Goal: Information Seeking & Learning: Find specific fact

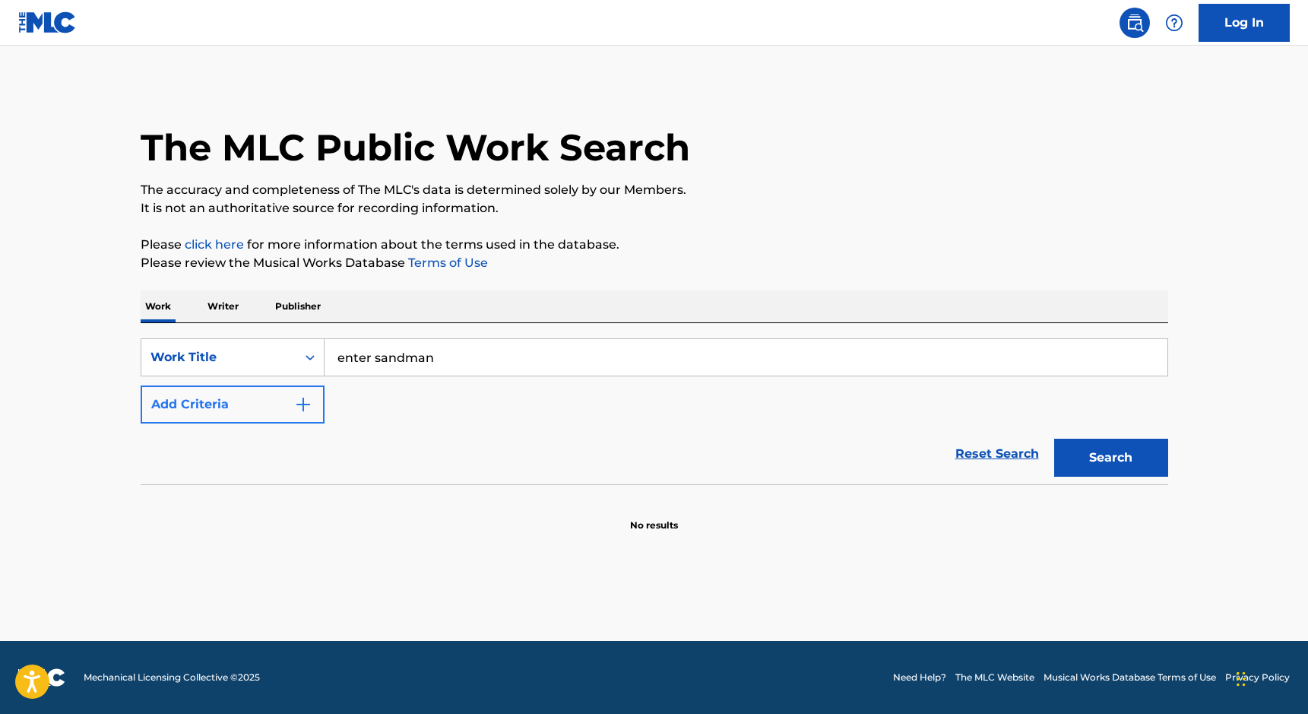
type input "enter sandman"
click at [219, 416] on button "Add Criteria" at bounding box center [233, 404] width 184 height 38
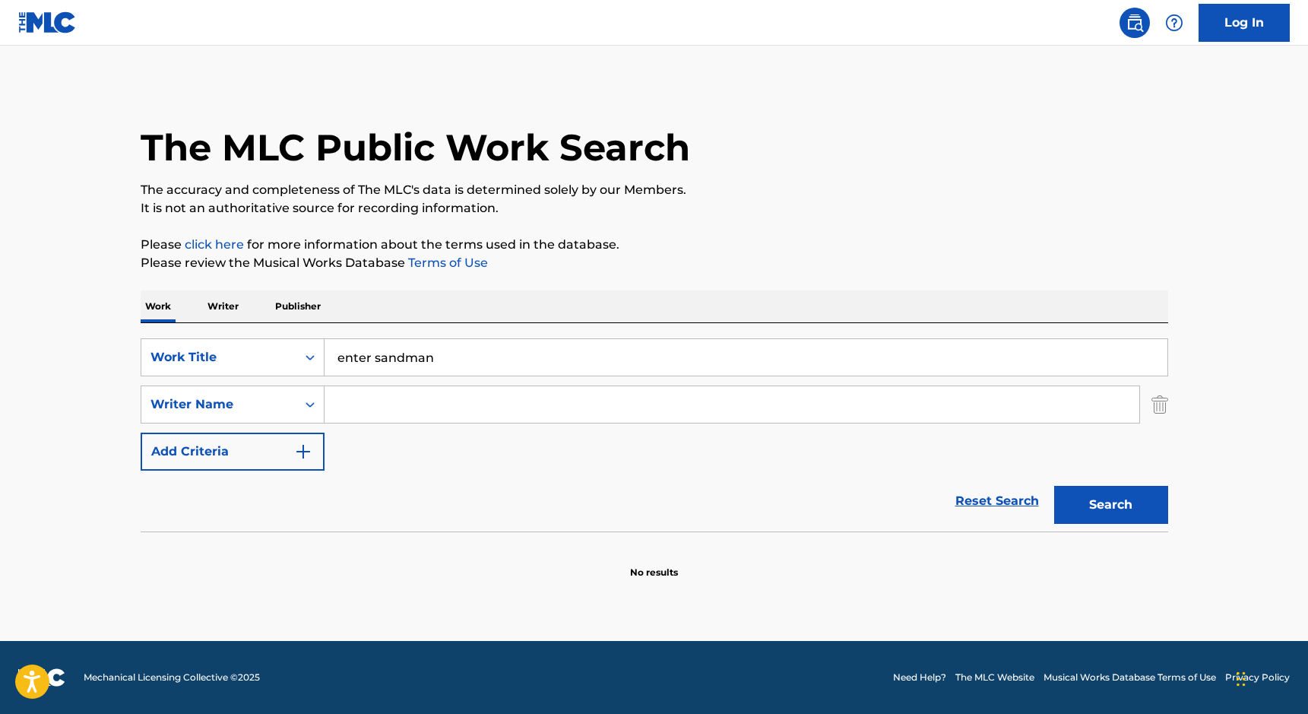
click at [362, 406] on input "Search Form" at bounding box center [731, 404] width 815 height 36
type input "hetfield"
click at [1101, 510] on button "Search" at bounding box center [1111, 505] width 114 height 38
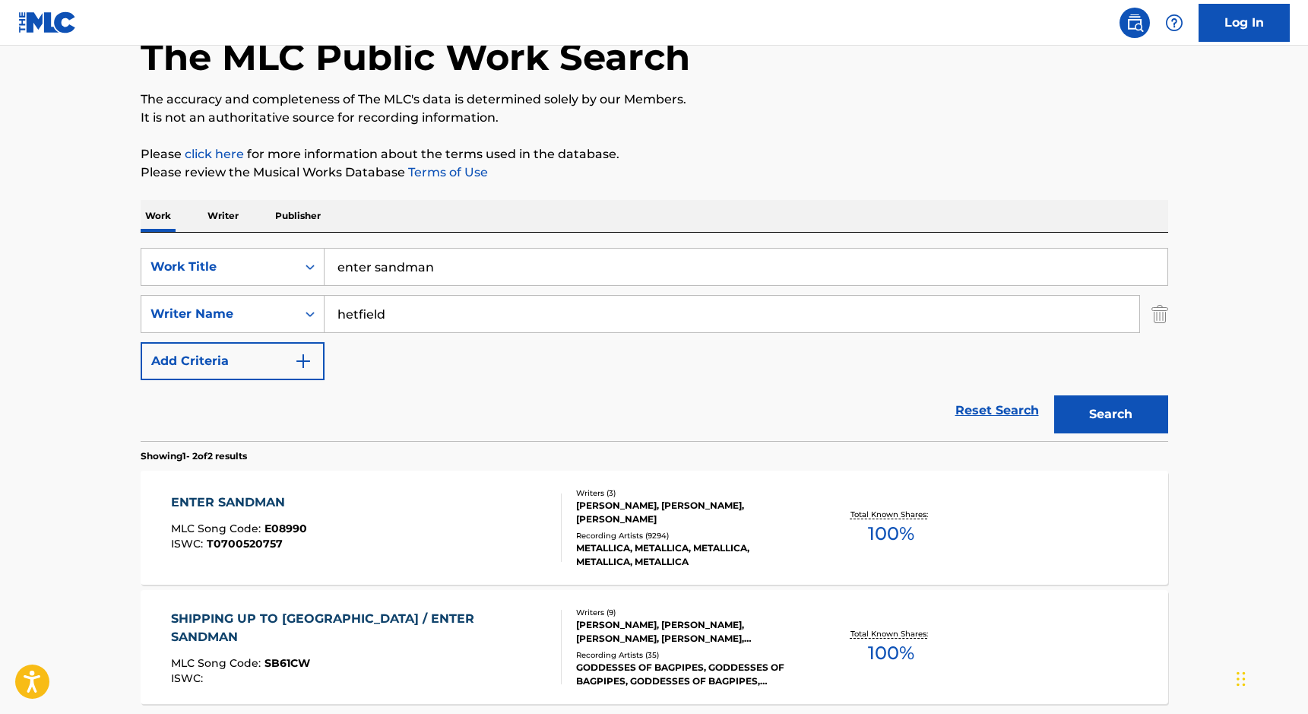
scroll to position [136, 0]
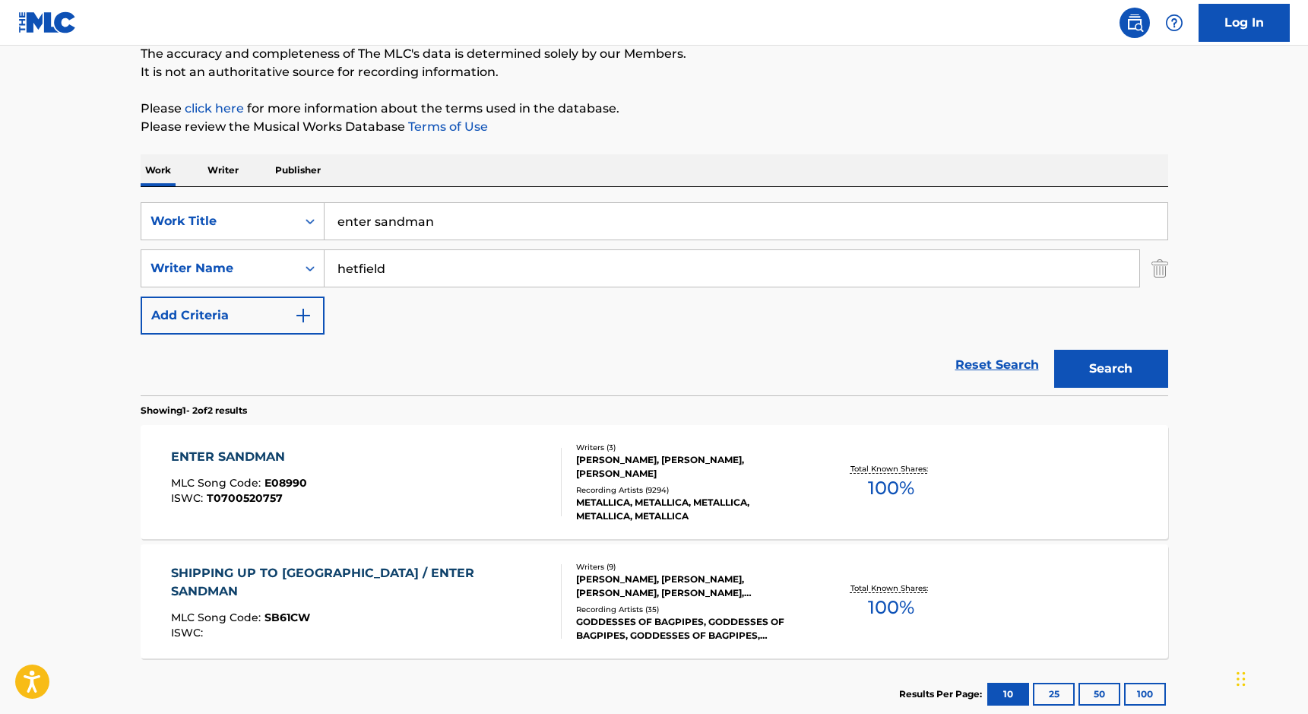
click at [340, 476] on div "ENTER SANDMAN MLC Song Code : E08990 ISWC : T0700520757" at bounding box center [366, 482] width 391 height 68
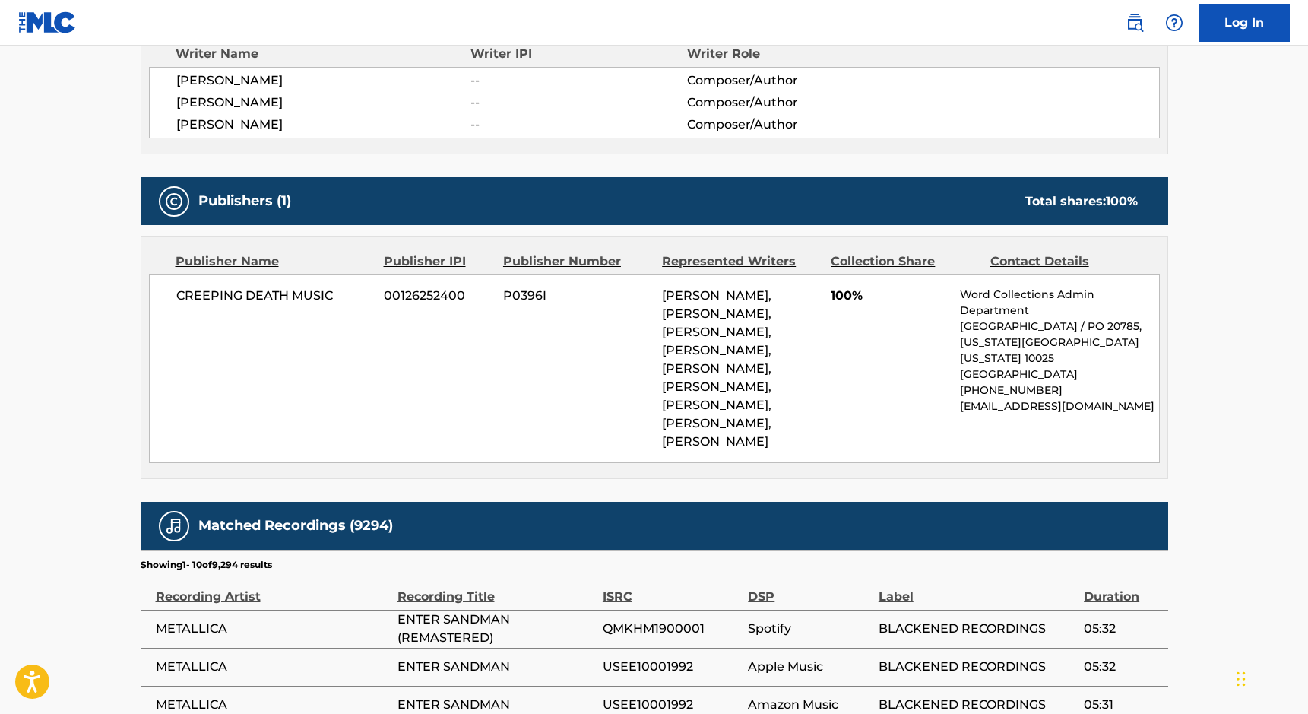
scroll to position [551, 0]
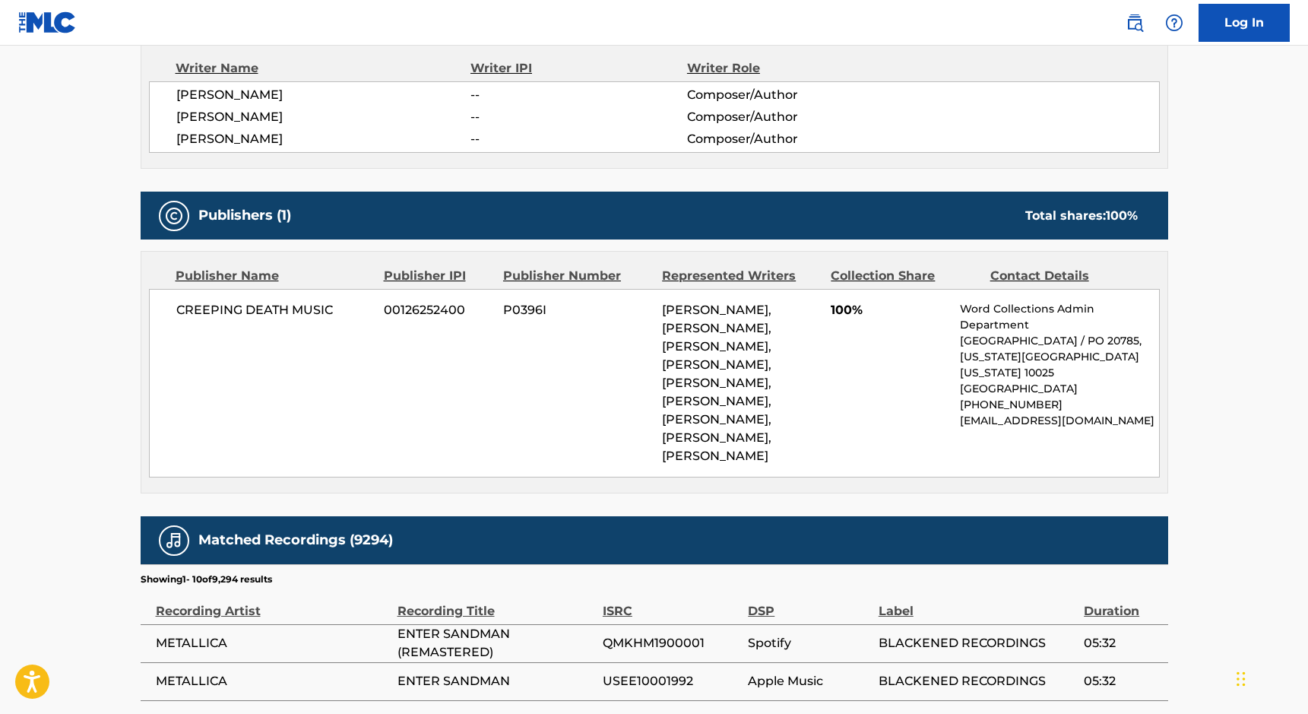
click at [965, 308] on p "Word Collections Admin Department" at bounding box center [1059, 317] width 198 height 32
click at [1022, 432] on div "CREEPING DEATH MUSIC 00126252400 P0396I [PERSON_NAME], [PERSON_NAME], [PERSON_N…" at bounding box center [654, 383] width 1011 height 188
click at [1018, 414] on p "[EMAIL_ADDRESS][DOMAIN_NAME]" at bounding box center [1059, 421] width 198 height 16
click at [1021, 414] on p "[EMAIL_ADDRESS][DOMAIN_NAME]" at bounding box center [1059, 421] width 198 height 16
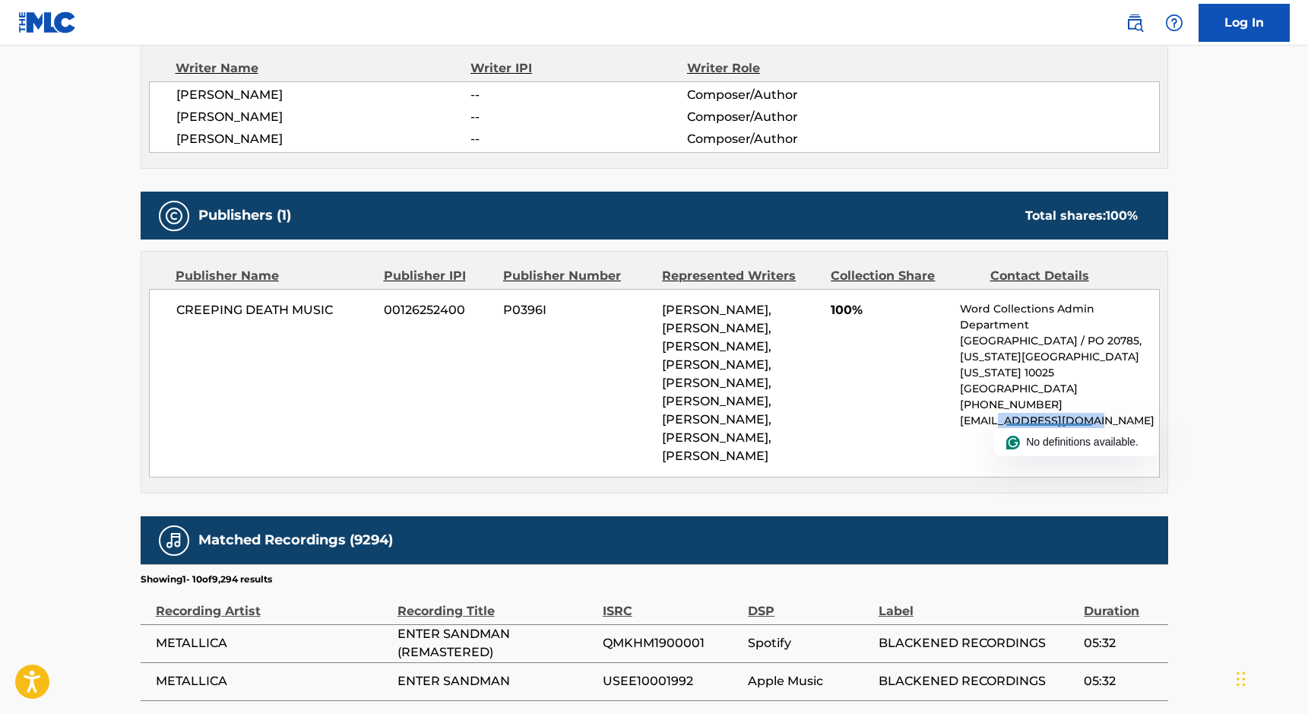
copy p "wordcollections"
click at [589, 388] on div "CREEPING DEATH MUSIC 00126252400 P0396I [PERSON_NAME], [PERSON_NAME], [PERSON_N…" at bounding box center [654, 383] width 1011 height 188
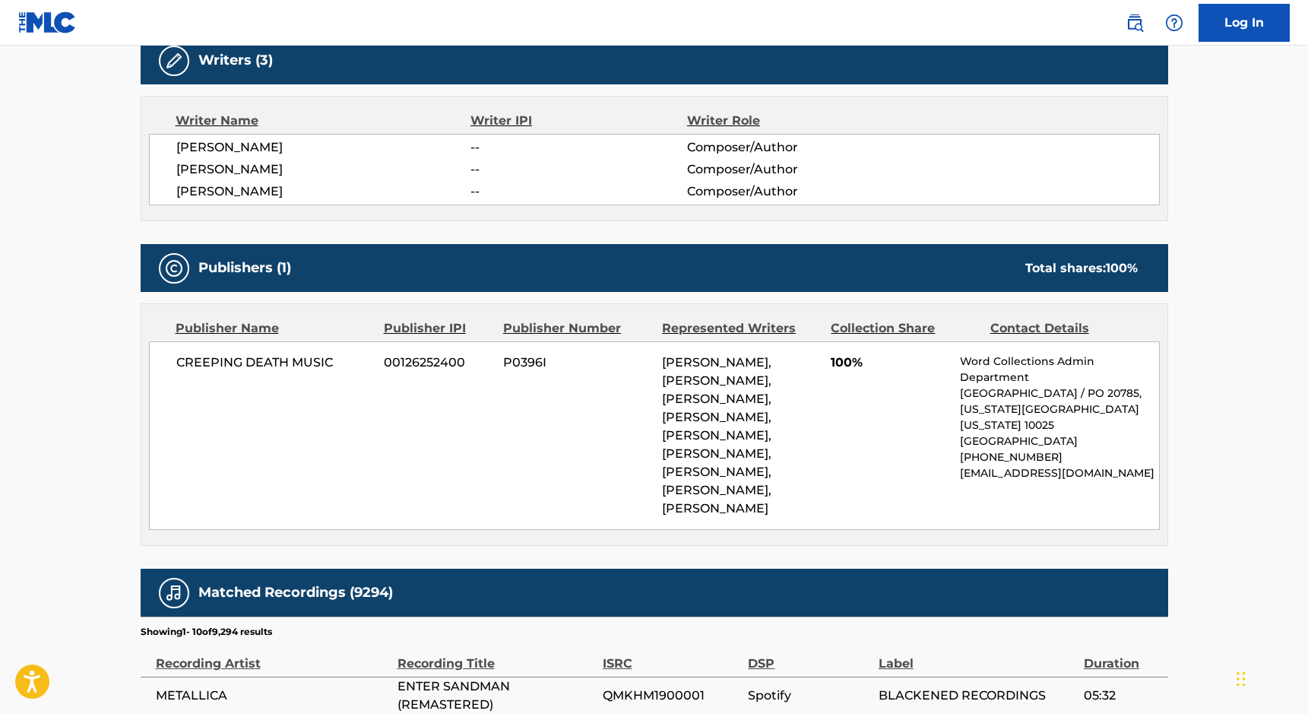
scroll to position [486, 0]
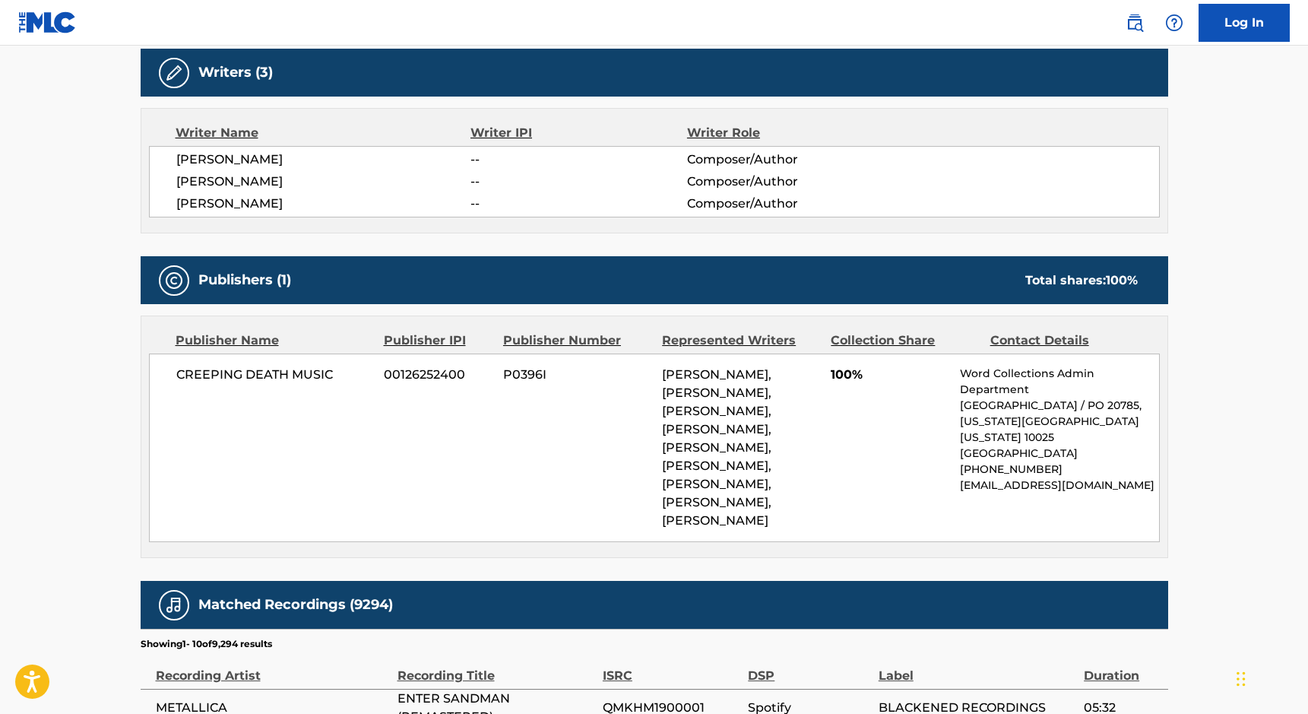
click at [201, 366] on span "CREEPING DEATH MUSIC" at bounding box center [274, 375] width 197 height 18
drag, startPoint x: 201, startPoint y: 366, endPoint x: 298, endPoint y: 370, distance: 96.6
click at [298, 370] on span "CREEPING DEATH MUSIC" at bounding box center [274, 375] width 197 height 18
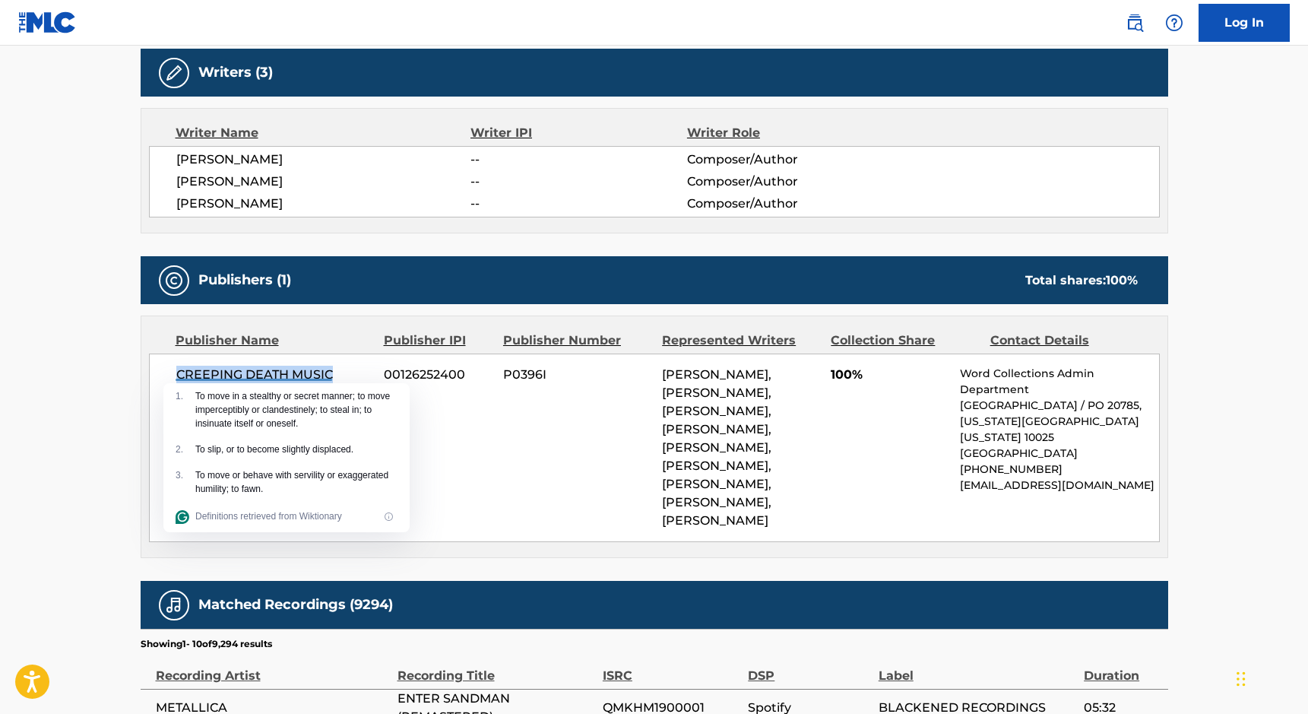
copy span "CREEPING DEATH MUSIC"
click at [65, 226] on main "< Back to public search results Copy work link ENTER SANDMAN Work Detail Member…" at bounding box center [654, 353] width 1308 height 1588
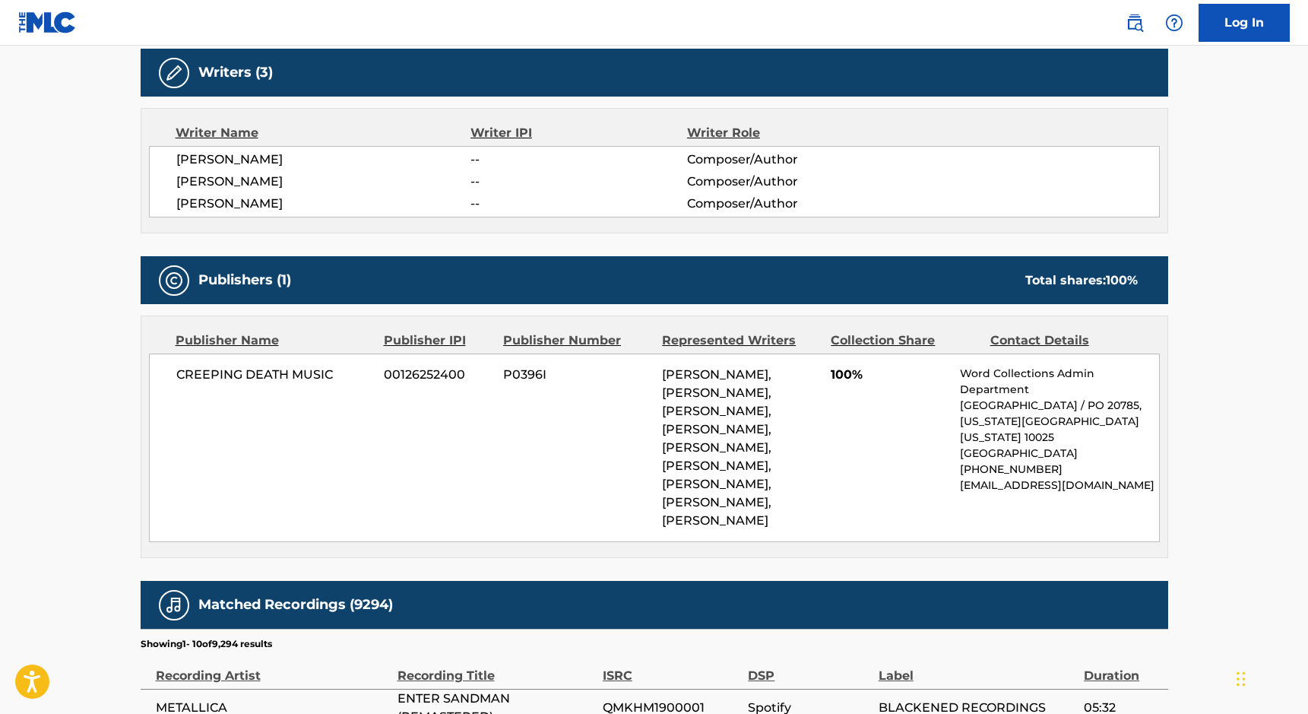
click at [34, 386] on main "< Back to public search results Copy work link ENTER SANDMAN Work Detail Member…" at bounding box center [654, 353] width 1308 height 1588
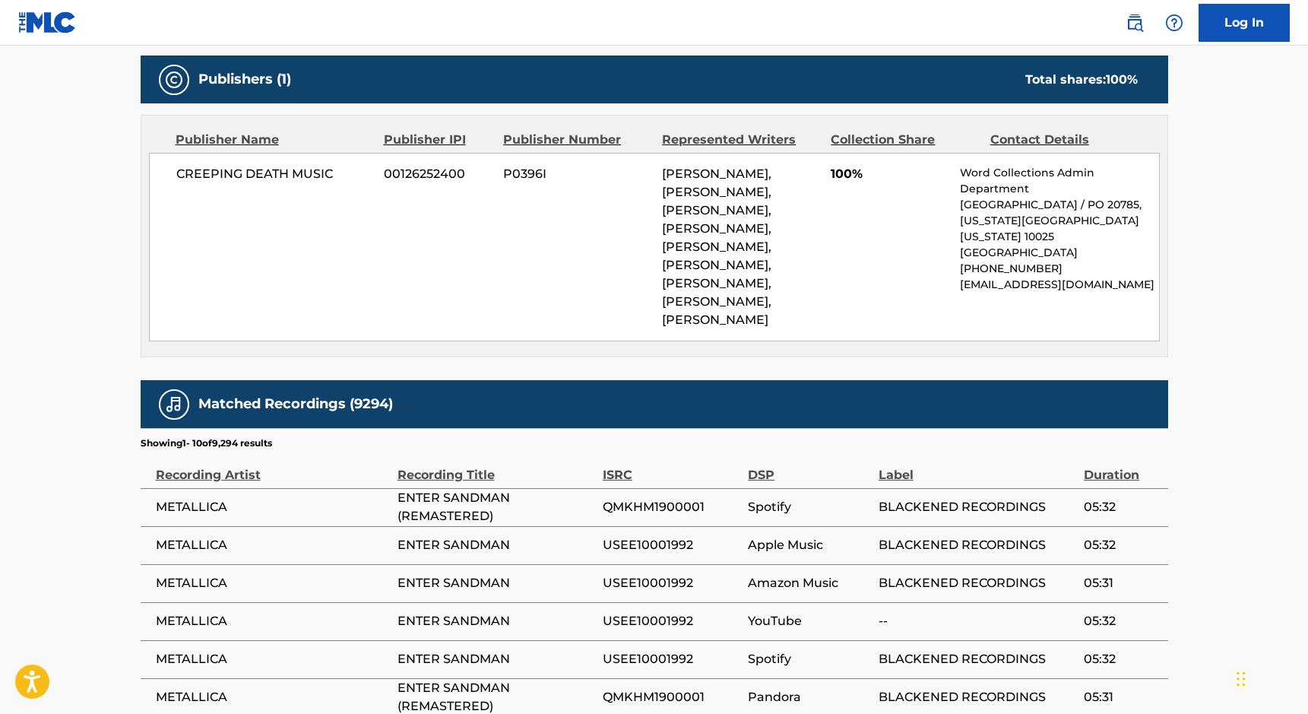
scroll to position [936, 0]
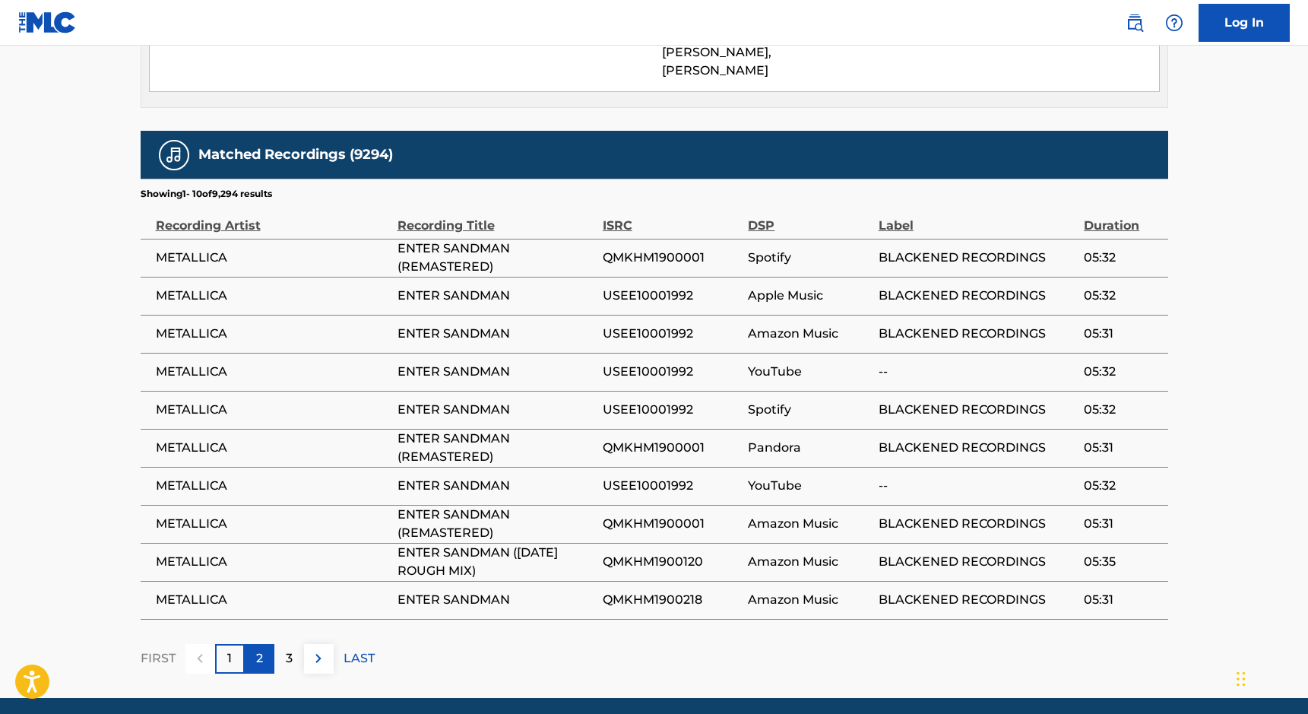
click at [264, 644] on div "2" at bounding box center [260, 659] width 30 height 30
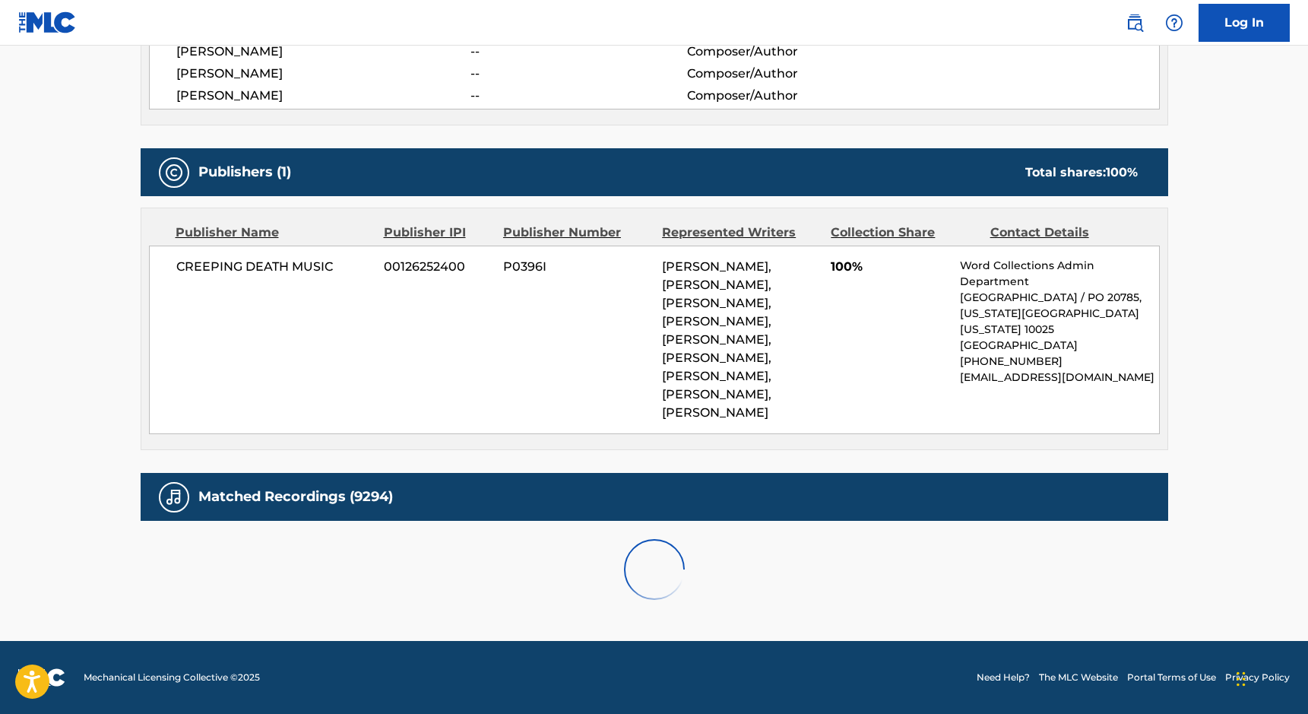
scroll to position [556, 0]
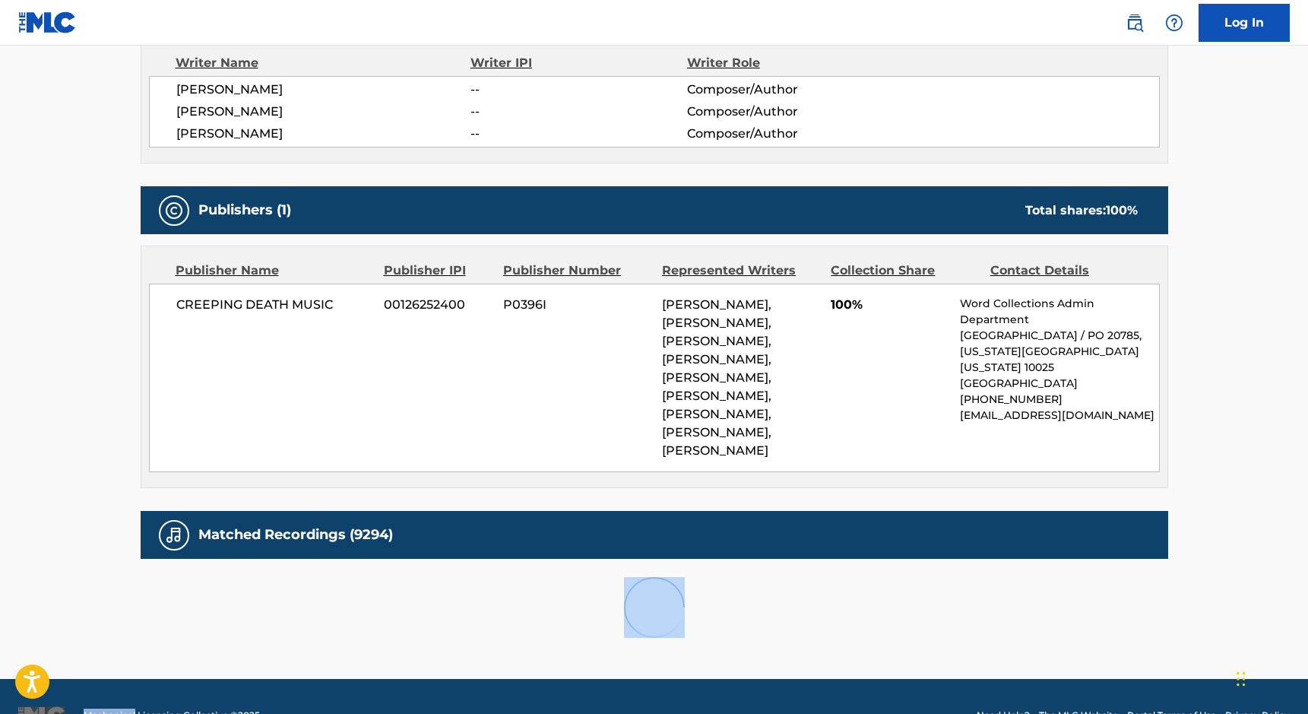
click at [264, 632] on main "< Back to public search results Copy work link ENTER SANDMAN Work Detail Member…" at bounding box center [654, 83] width 1308 height 1189
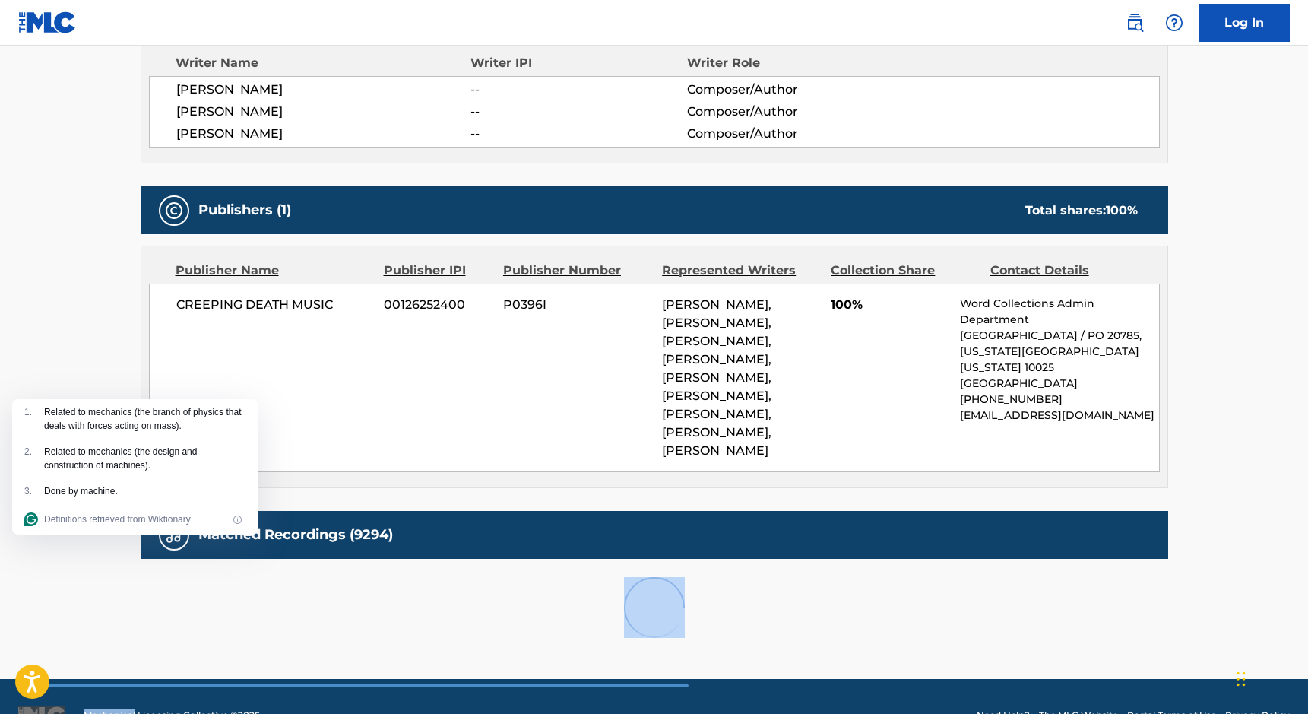
scroll to position [936, 0]
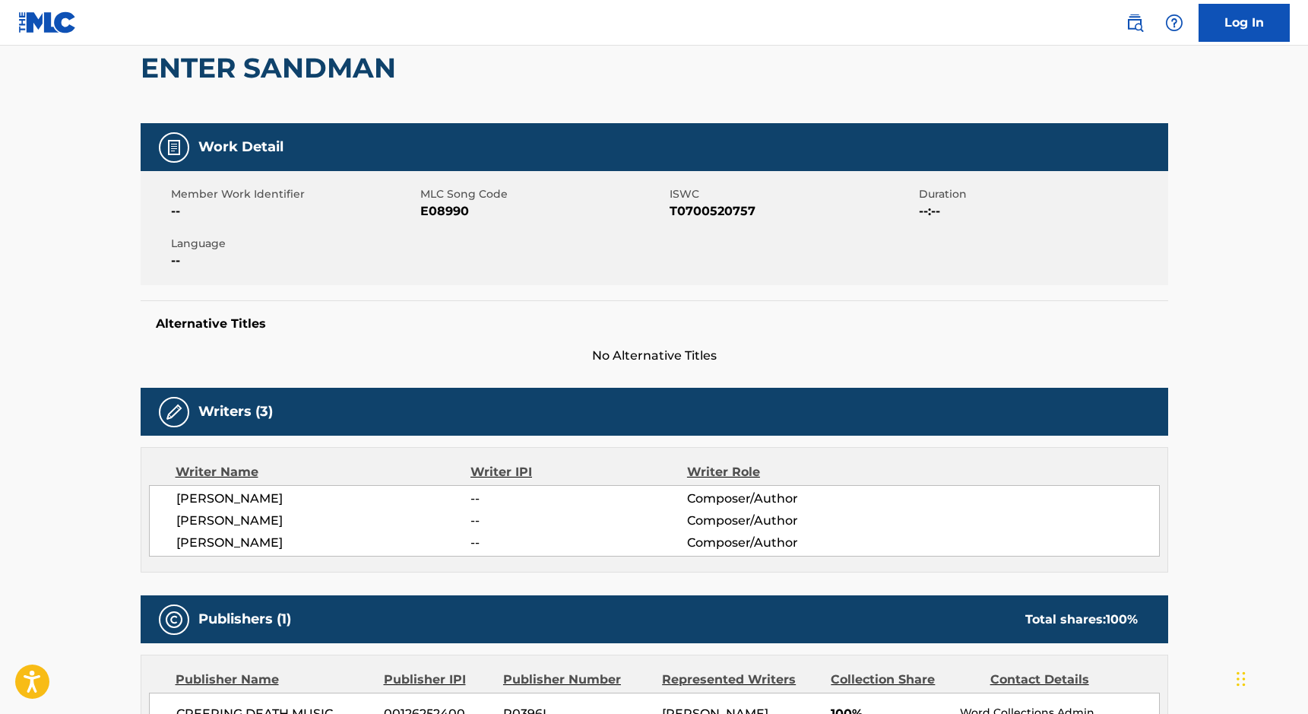
scroll to position [0, 0]
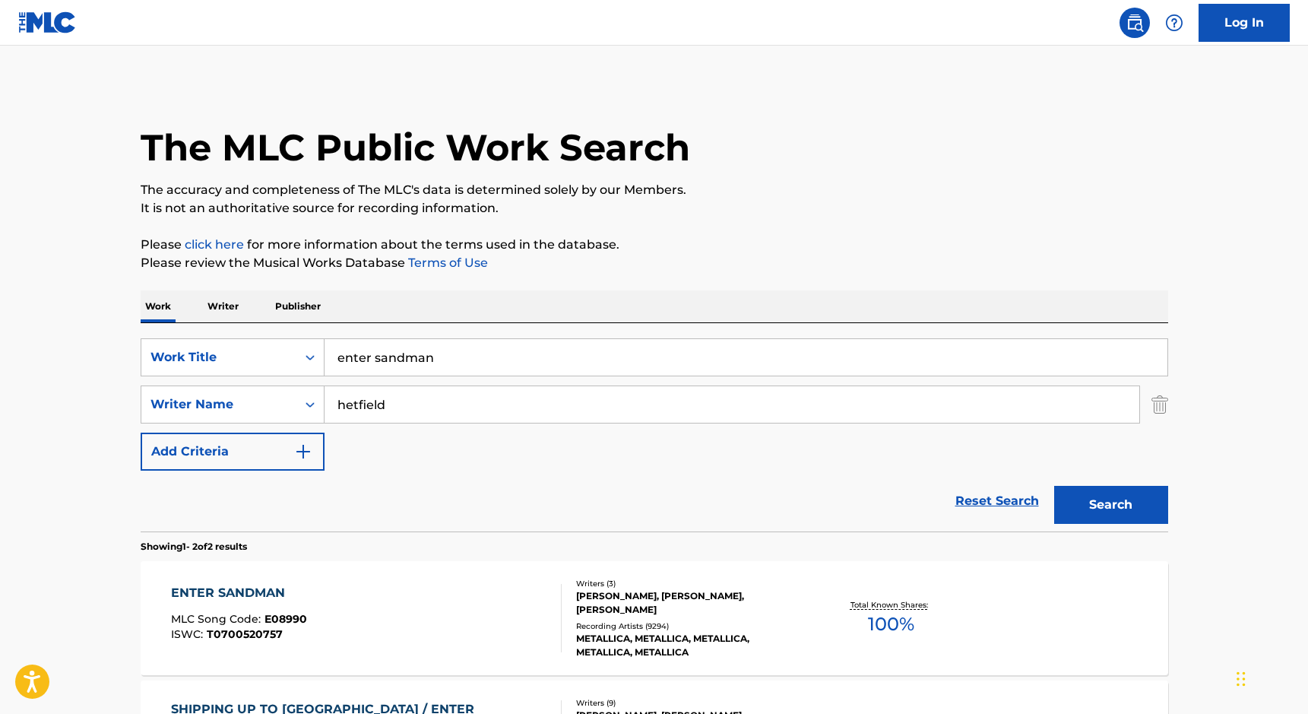
scroll to position [136, 0]
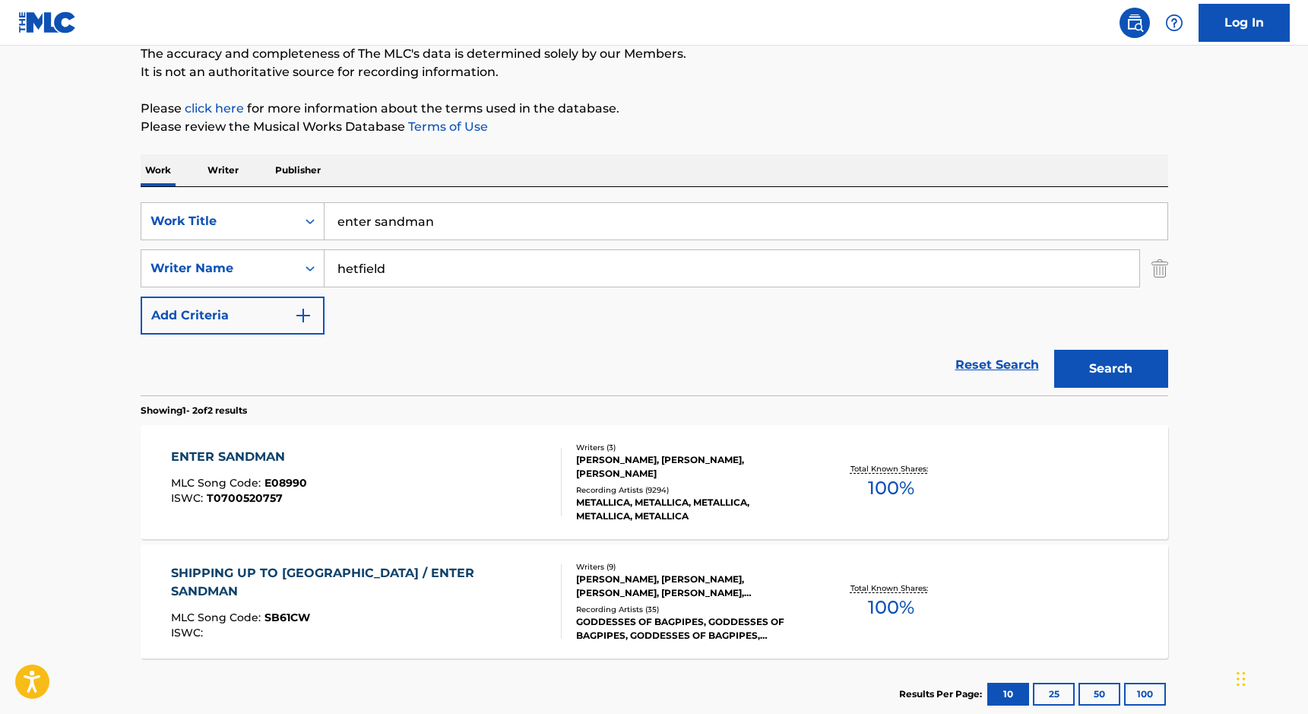
click at [351, 205] on input "enter sandman" at bounding box center [745, 221] width 843 height 36
click at [353, 214] on input "enter sandman" at bounding box center [745, 221] width 843 height 36
type input "whiskey in the jar"
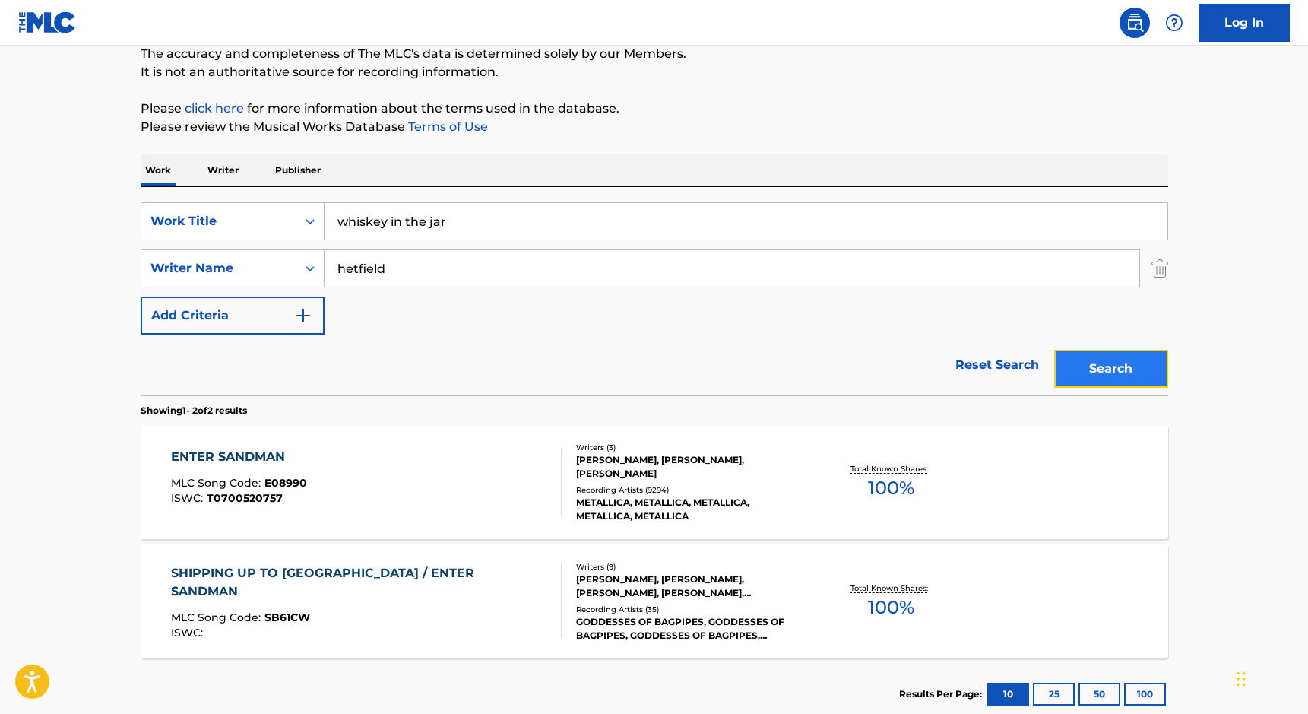
click at [1086, 363] on button "Search" at bounding box center [1111, 369] width 114 height 38
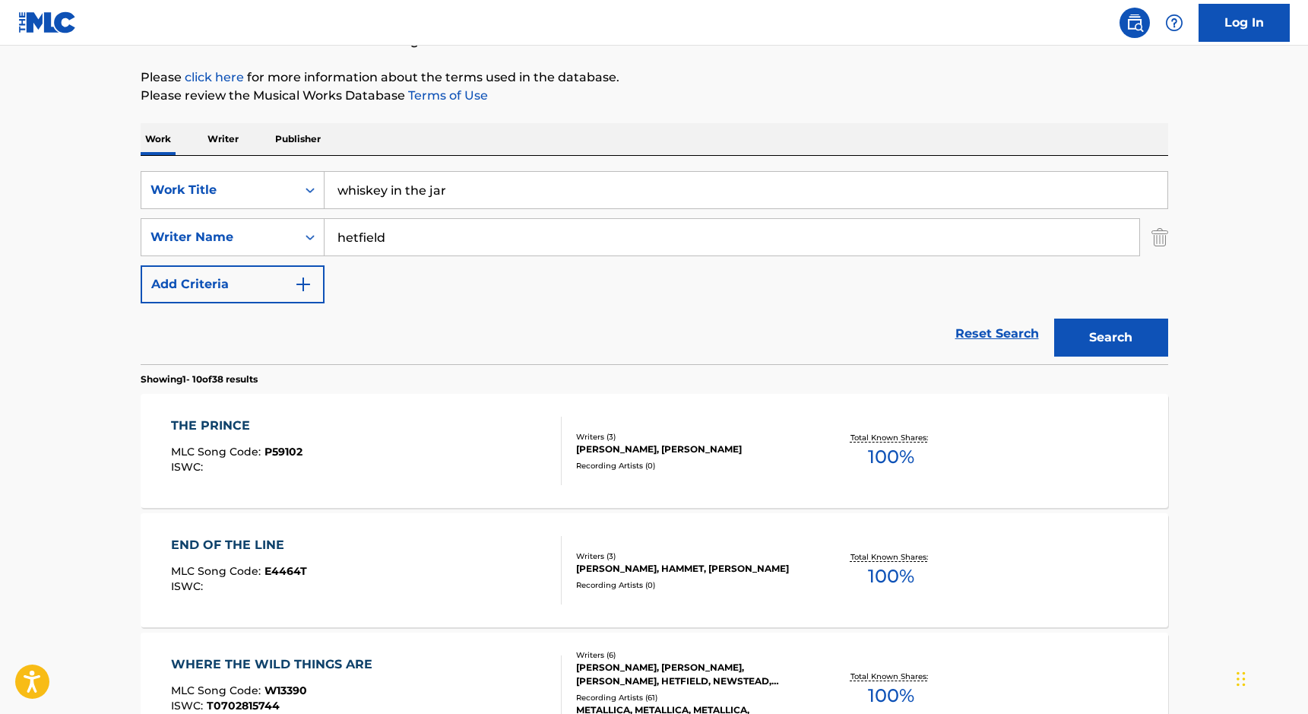
scroll to position [0, 0]
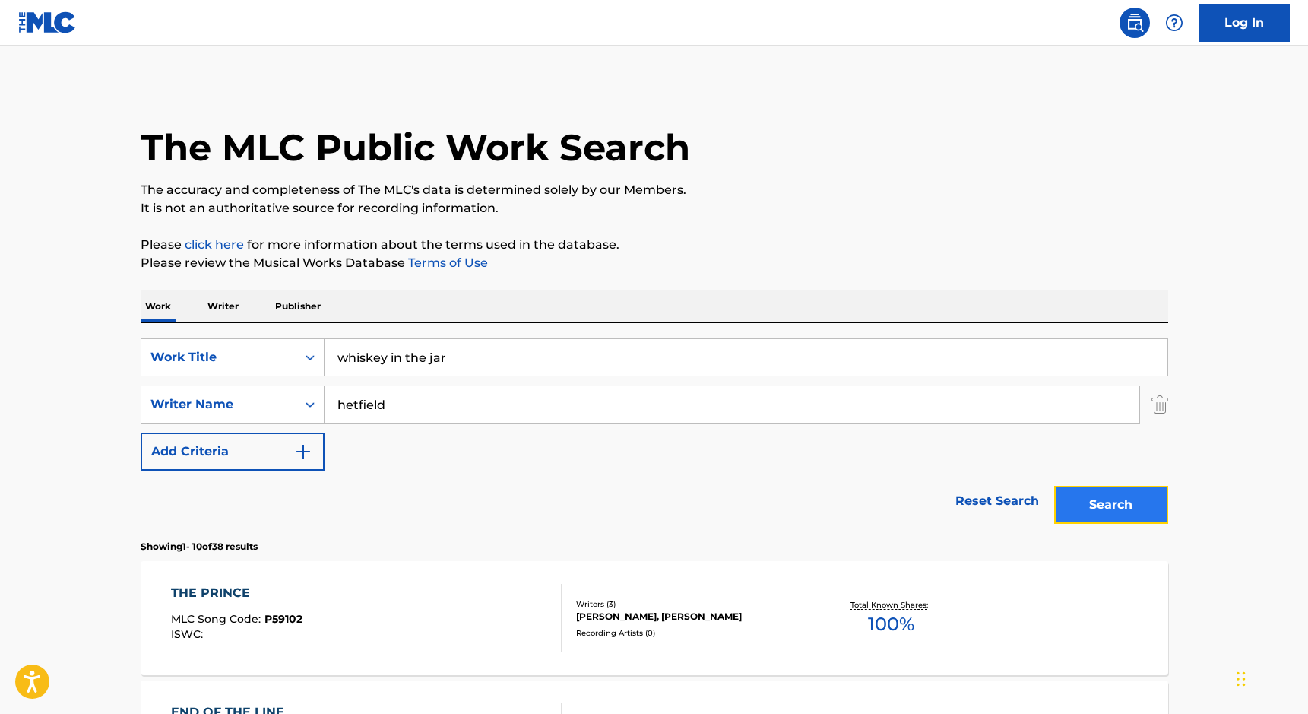
click at [1091, 494] on button "Search" at bounding box center [1111, 505] width 114 height 38
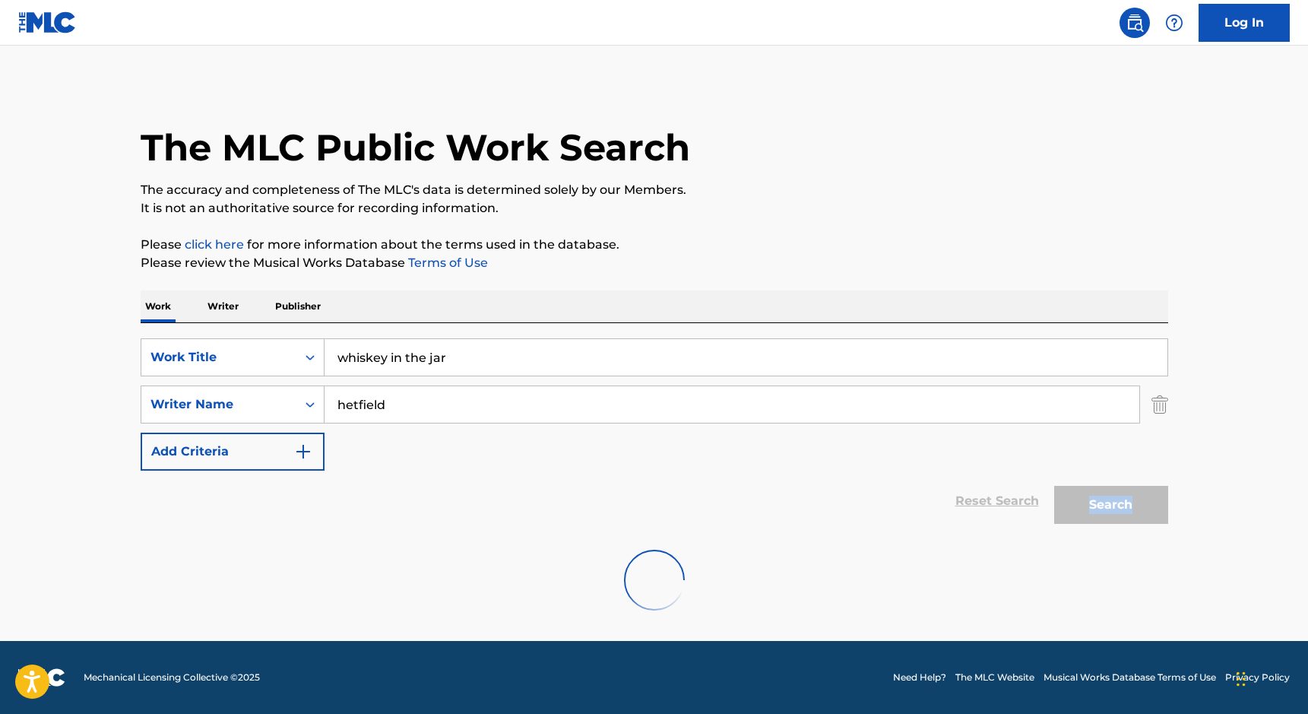
click at [1091, 494] on div "Search" at bounding box center [1107, 500] width 122 height 61
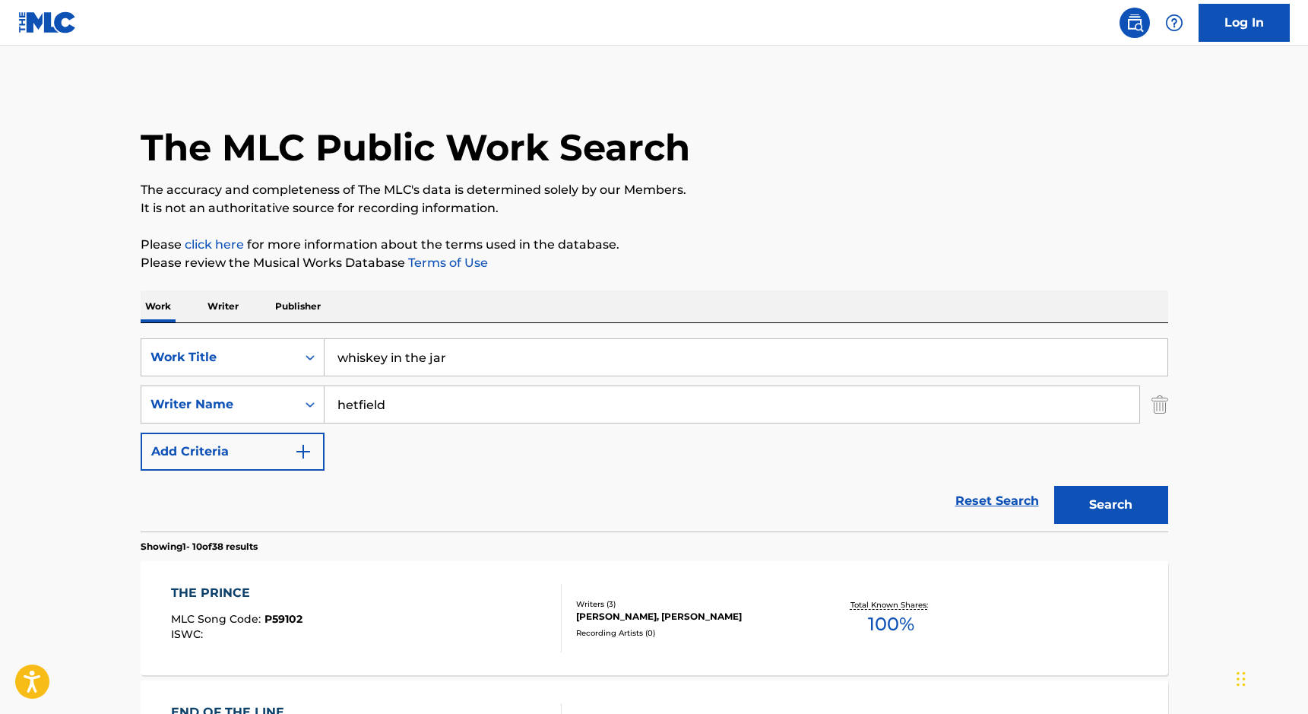
click at [672, 470] on div "Reset Search Search" at bounding box center [654, 500] width 1027 height 61
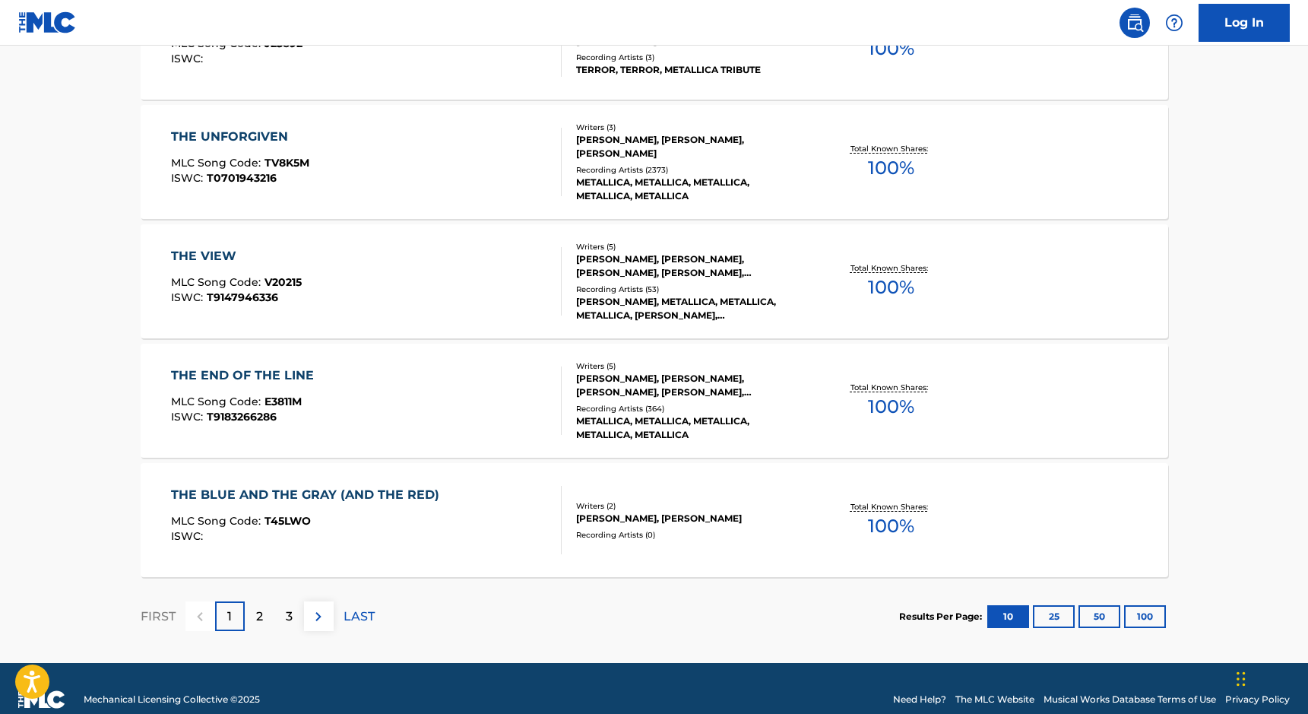
scroll to position [1173, 0]
click at [254, 611] on div "2" at bounding box center [260, 615] width 30 height 30
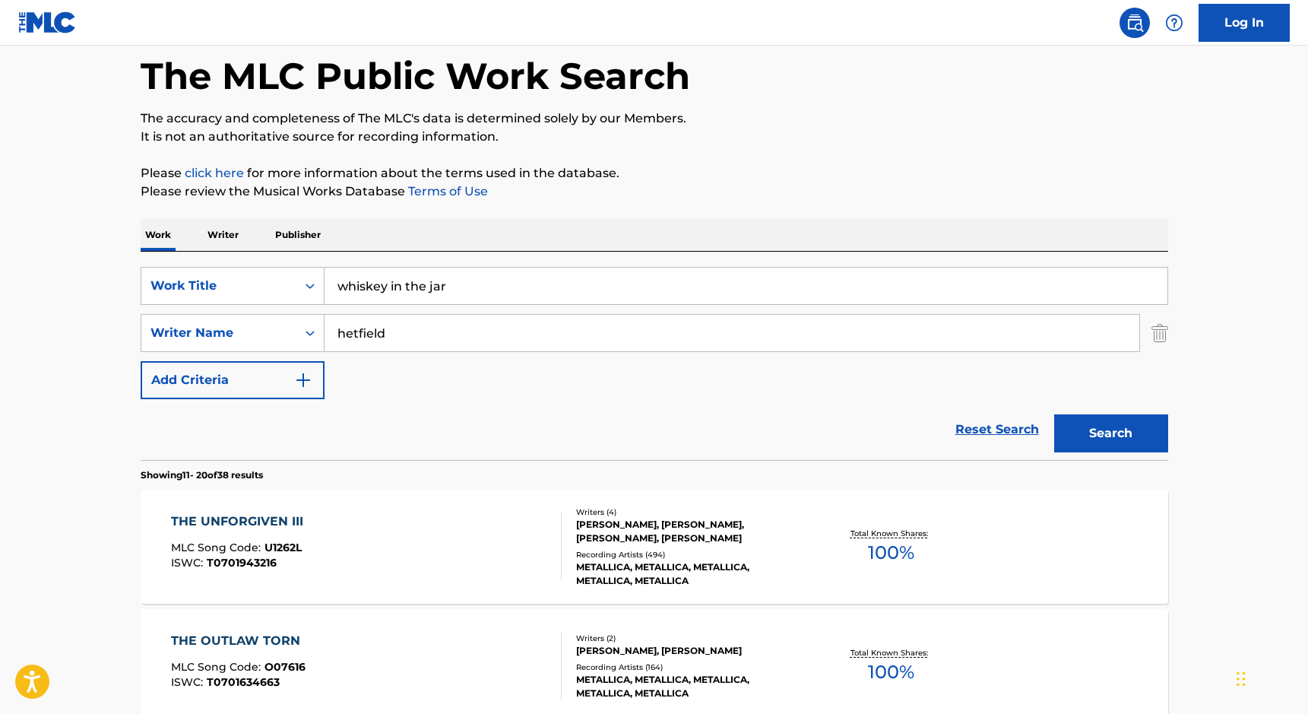
scroll to position [0, 0]
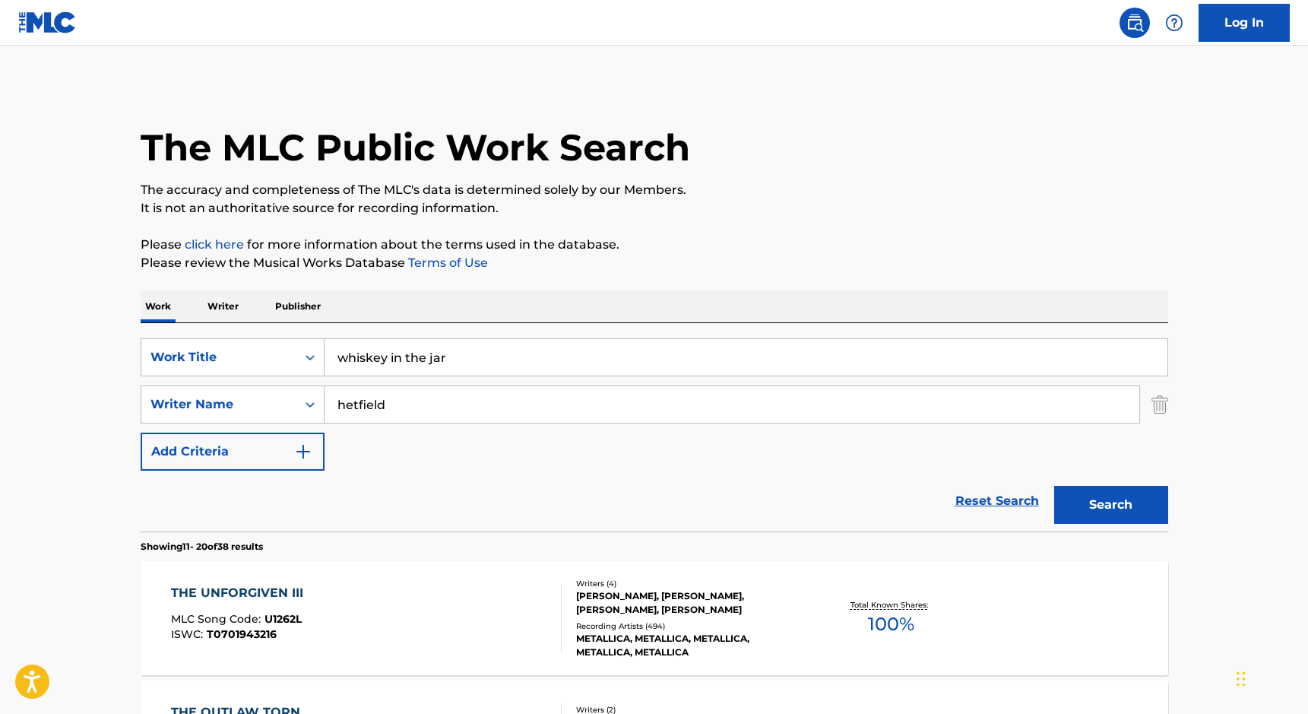
click at [299, 309] on p "Publisher" at bounding box center [298, 306] width 55 height 32
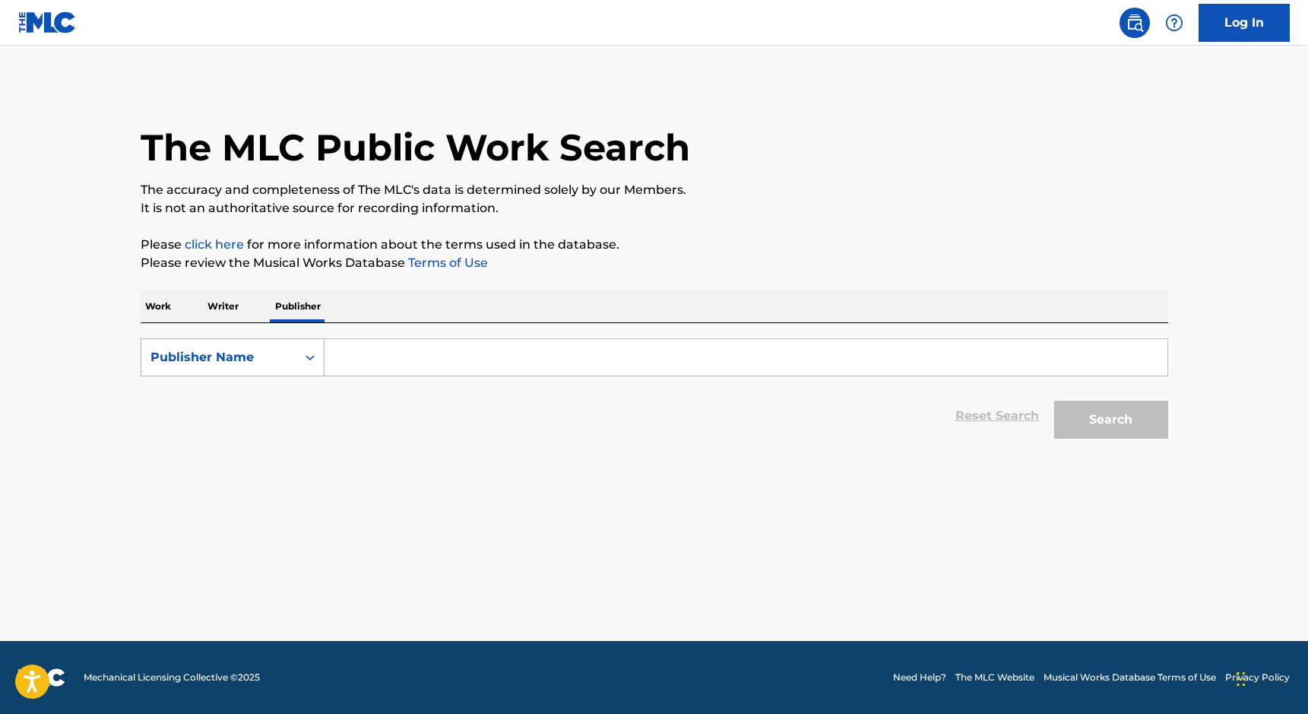
click at [217, 348] on div "Publisher Name" at bounding box center [218, 357] width 137 height 18
click at [66, 366] on main "The MLC Public Work Search The accuracy and completeness of The MLC's data is d…" at bounding box center [654, 343] width 1308 height 595
click at [168, 320] on p "Work" at bounding box center [158, 306] width 35 height 32
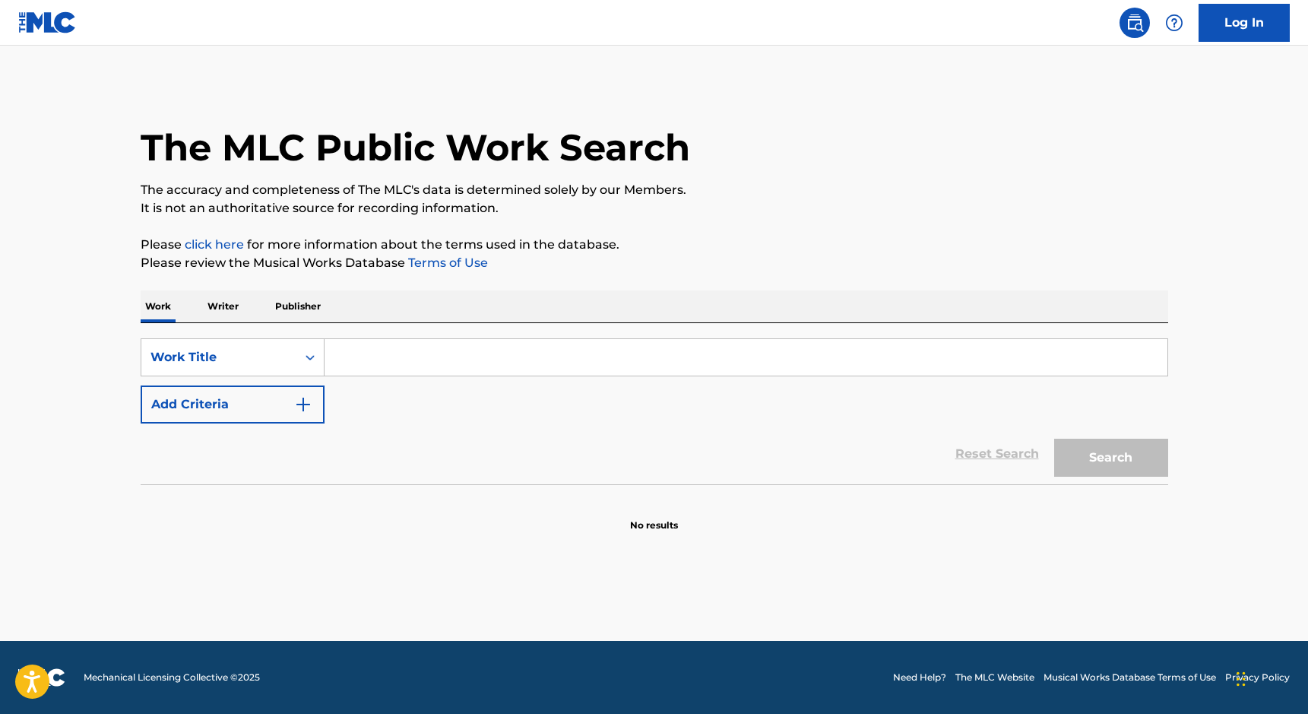
click at [411, 359] on input "Search Form" at bounding box center [745, 357] width 843 height 36
type input "enter sandman"
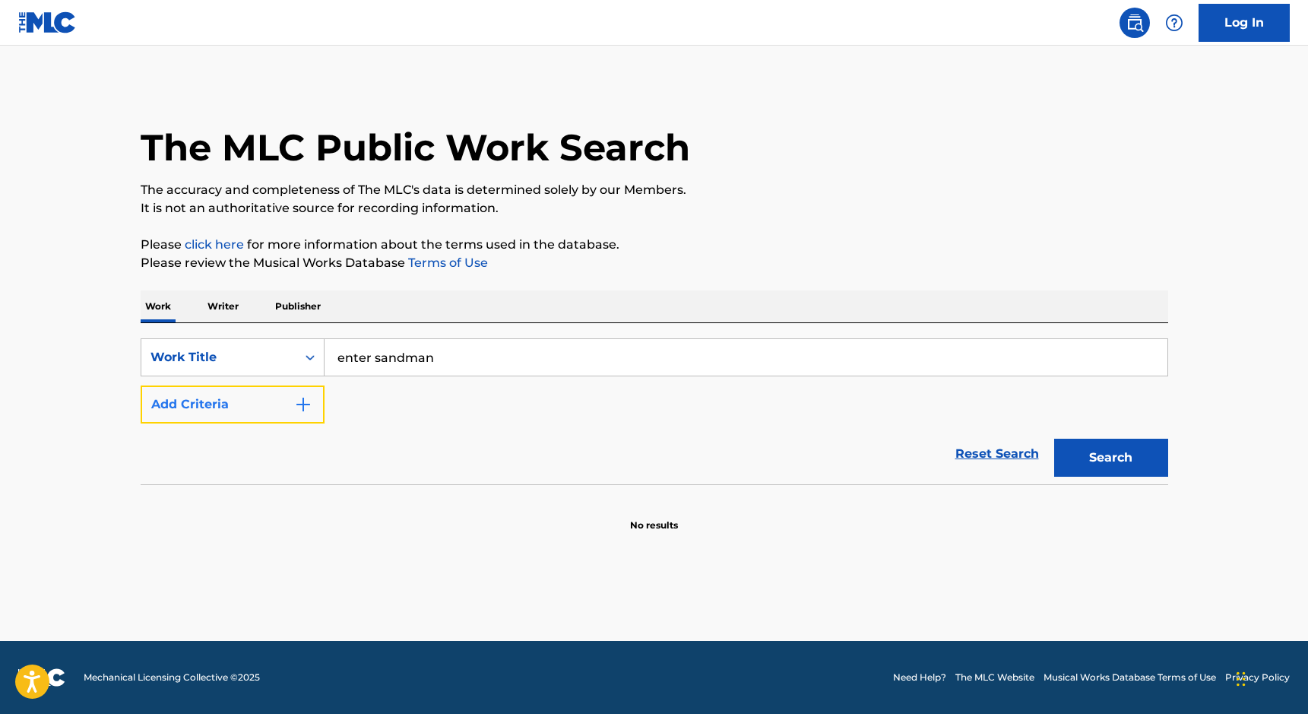
click at [272, 422] on button "Add Criteria" at bounding box center [233, 404] width 184 height 38
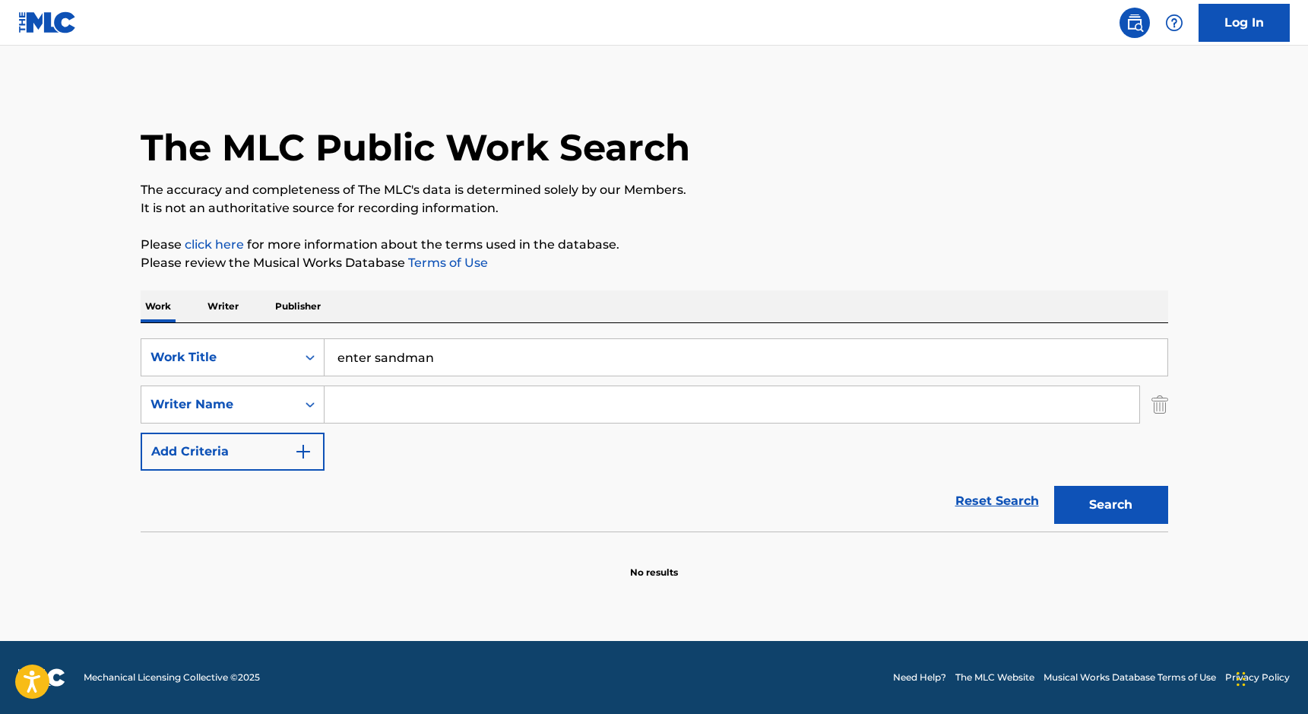
click at [394, 404] on input "Search Form" at bounding box center [731, 404] width 815 height 36
type input "hetfield"
click at [1106, 507] on button "Search" at bounding box center [1111, 505] width 114 height 38
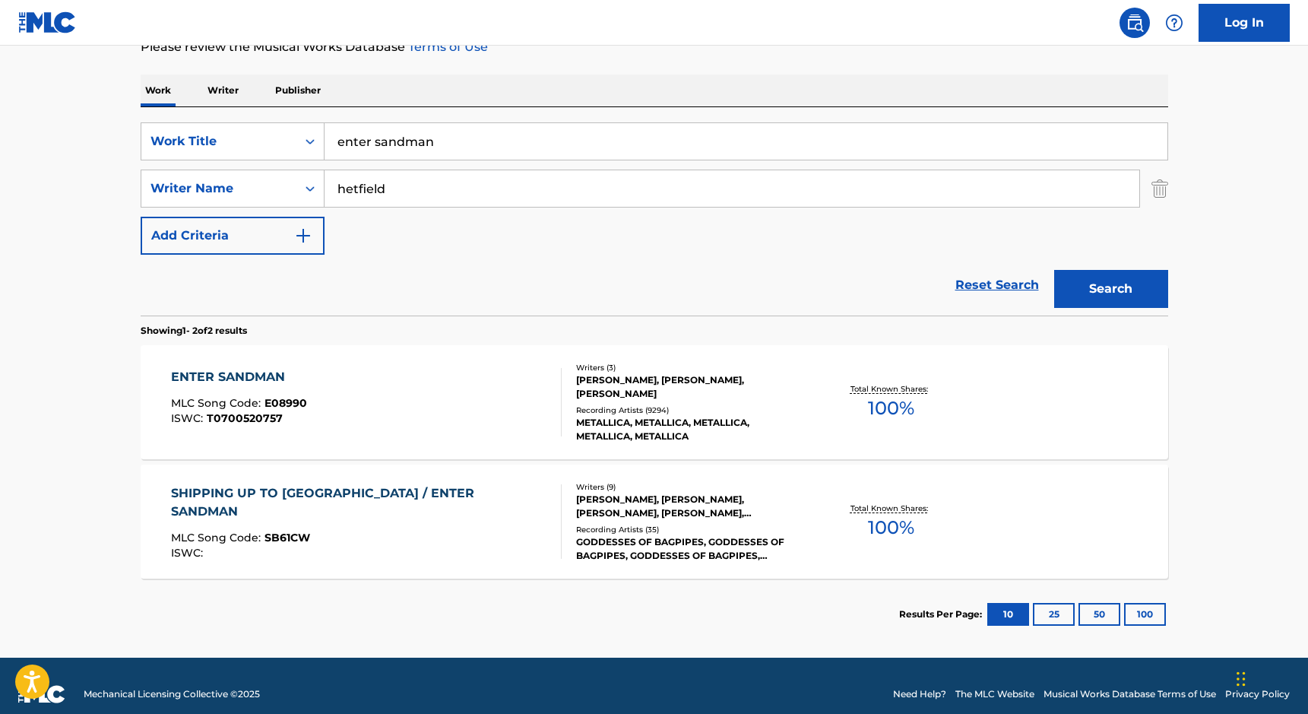
scroll to position [233, 0]
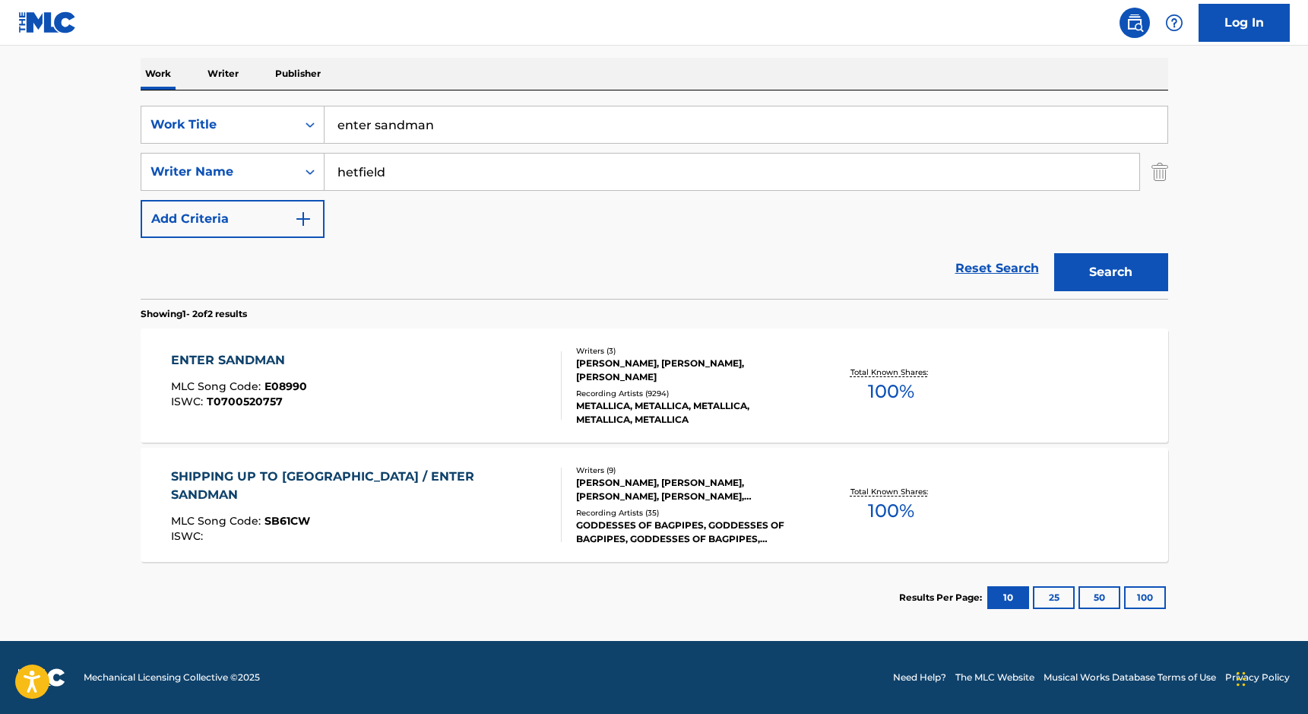
click at [635, 346] on div "Writers ( 3 )" at bounding box center [690, 350] width 229 height 11
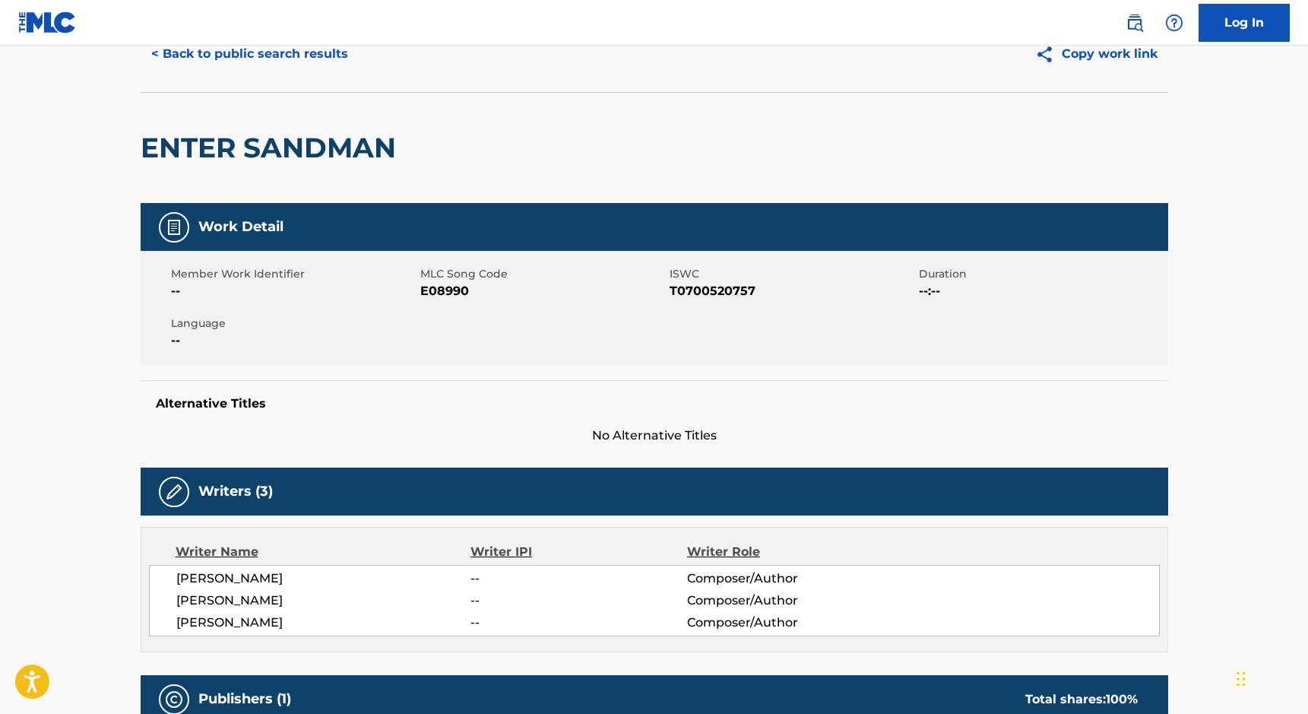
scroll to position [69, 0]
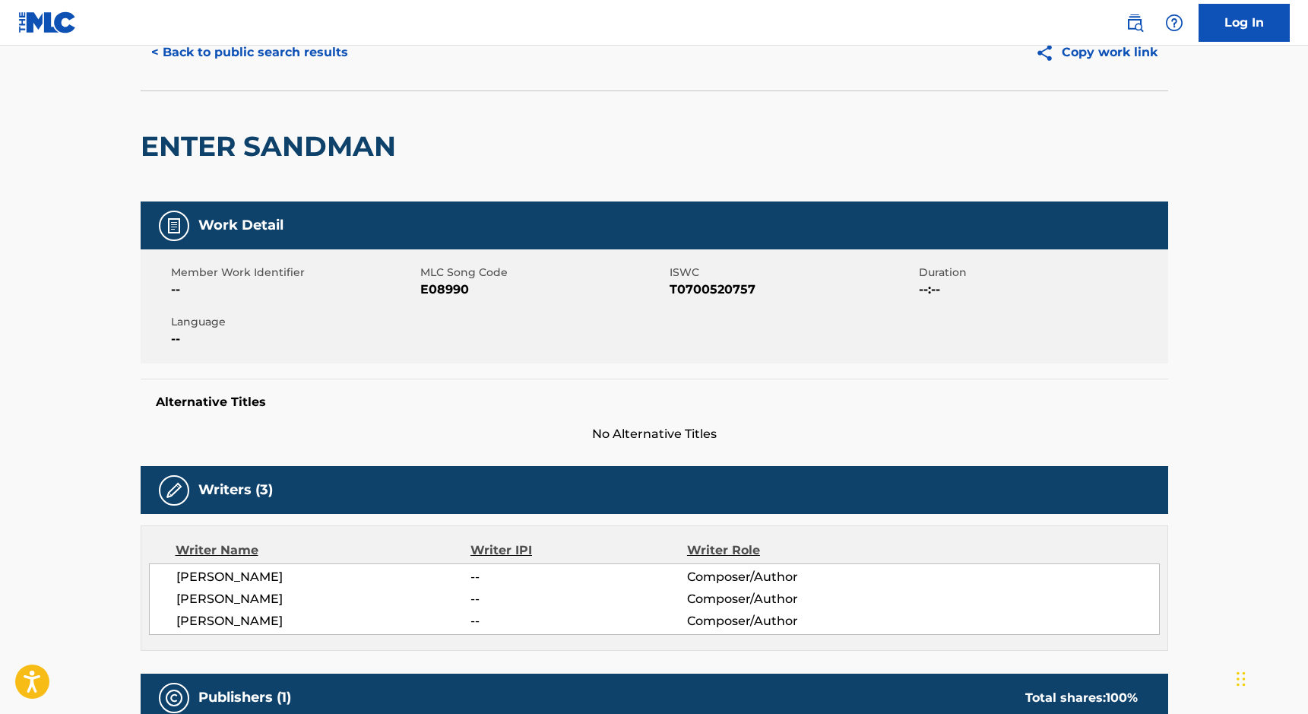
click at [450, 293] on span "E08990" at bounding box center [542, 289] width 245 height 18
copy span "E08990"
click at [717, 288] on span "T0700520757" at bounding box center [791, 289] width 245 height 18
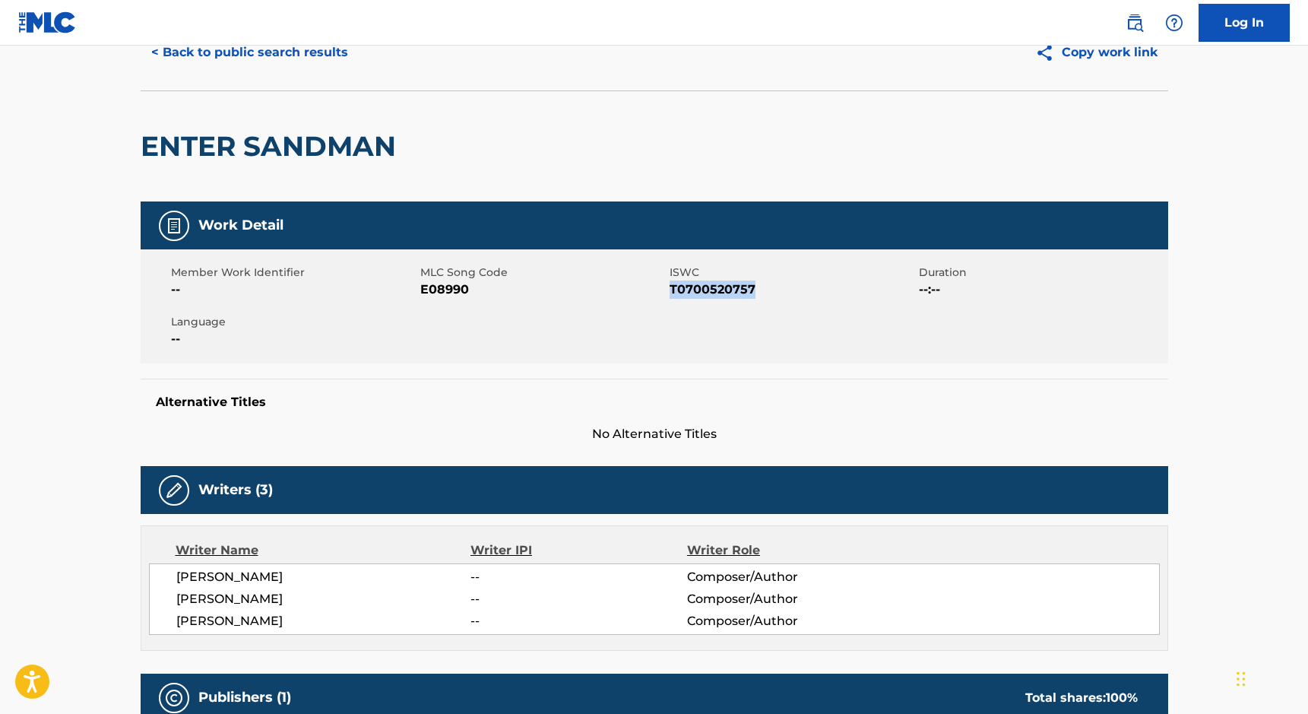
copy span "T0700520757"
